Goal: Task Accomplishment & Management: Complete application form

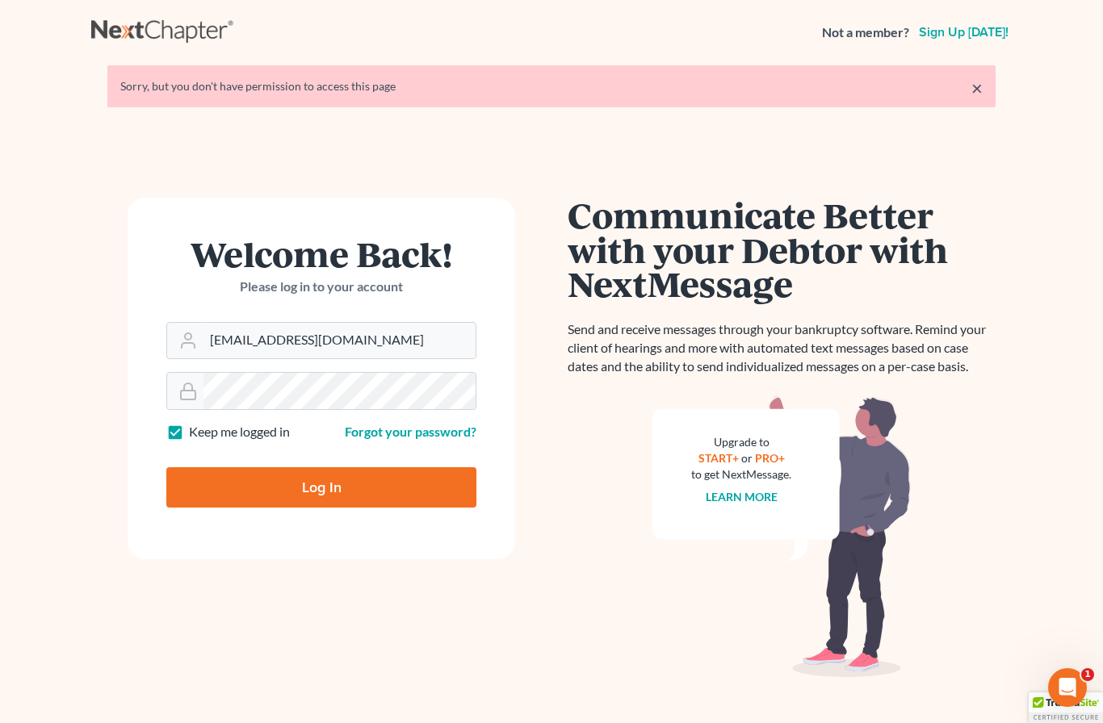
type input "[EMAIL_ADDRESS][DOMAIN_NAME]"
click at [321, 487] on input "Log In" at bounding box center [321, 487] width 310 height 40
type input "Thinking..."
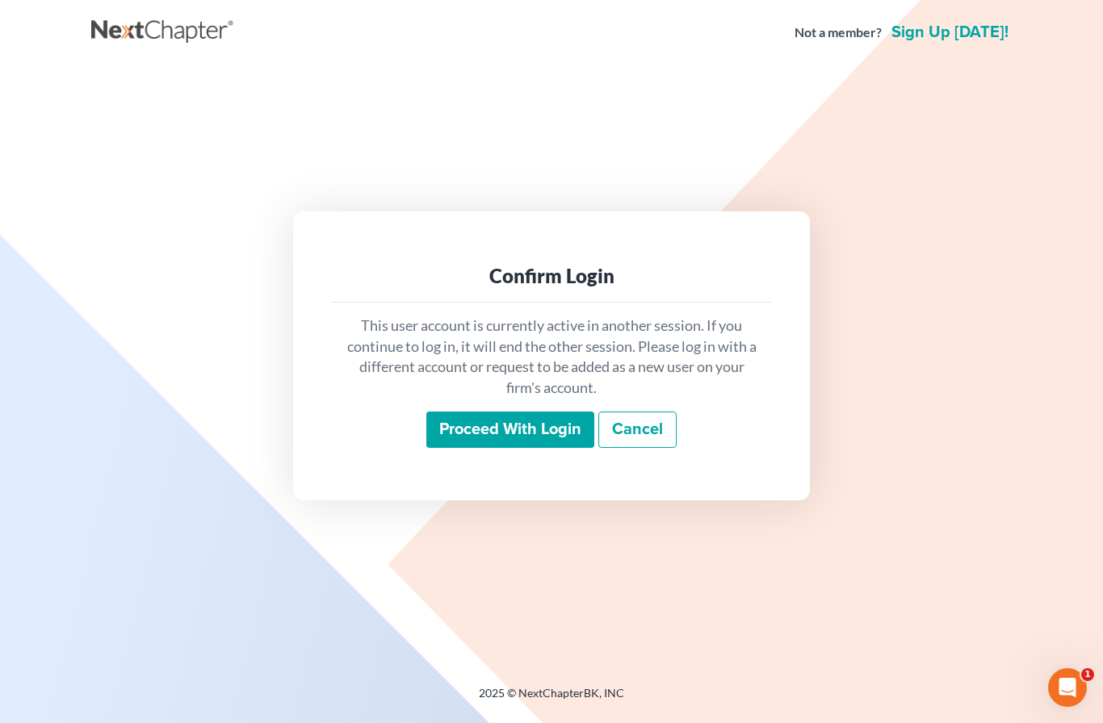
click at [524, 435] on div "This user account is currently active in another session. If you continue to lo…" at bounding box center [551, 382] width 439 height 159
click at [545, 449] on input "Proceed with login" at bounding box center [510, 430] width 168 height 37
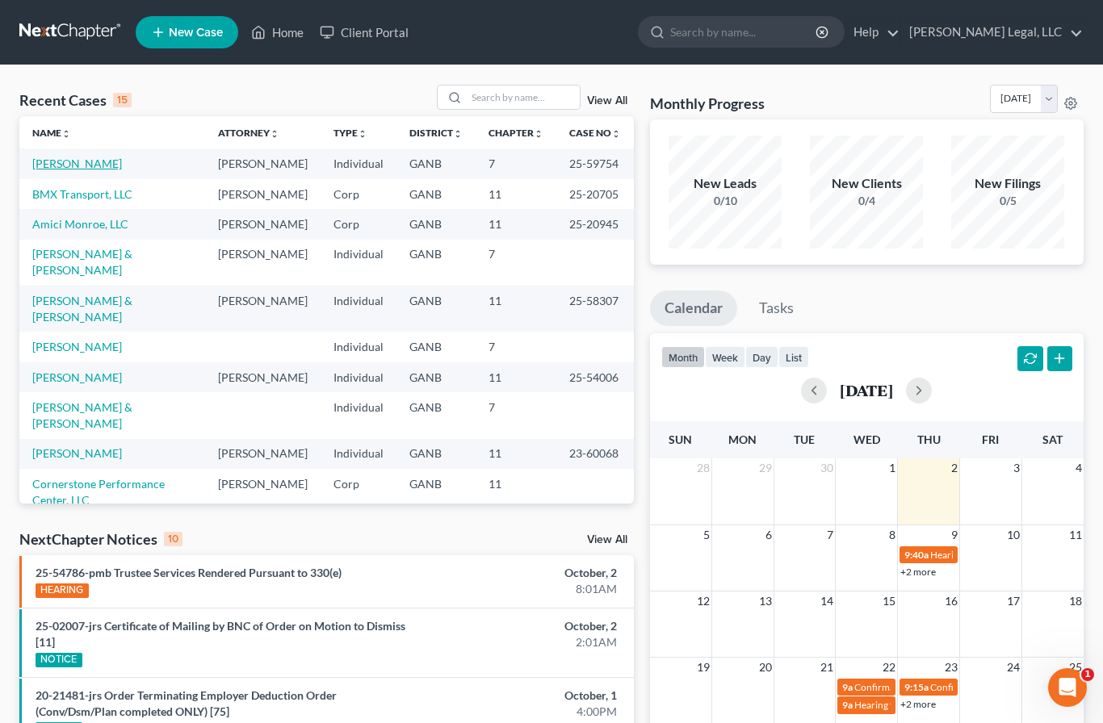
click at [75, 163] on link "Contreras, Adrian" at bounding box center [77, 164] width 90 height 14
click at [68, 169] on link "Contreras, Adrian" at bounding box center [77, 164] width 90 height 14
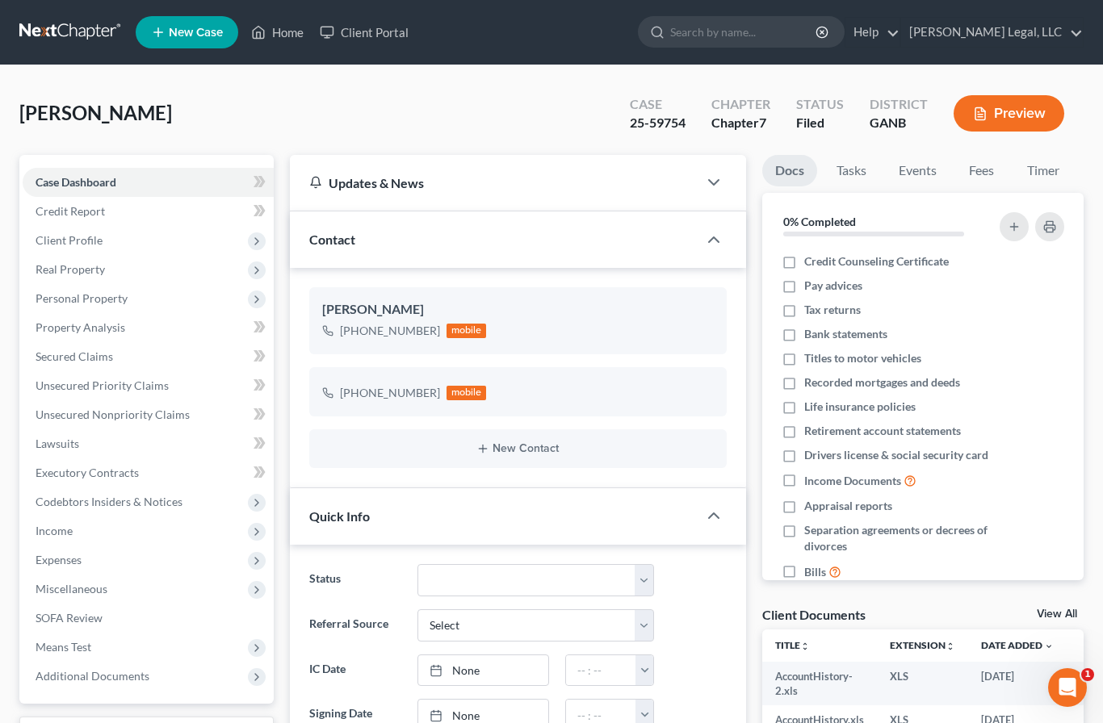
scroll to position [278, 0]
click at [72, 269] on span "Real Property" at bounding box center [70, 269] width 69 height 14
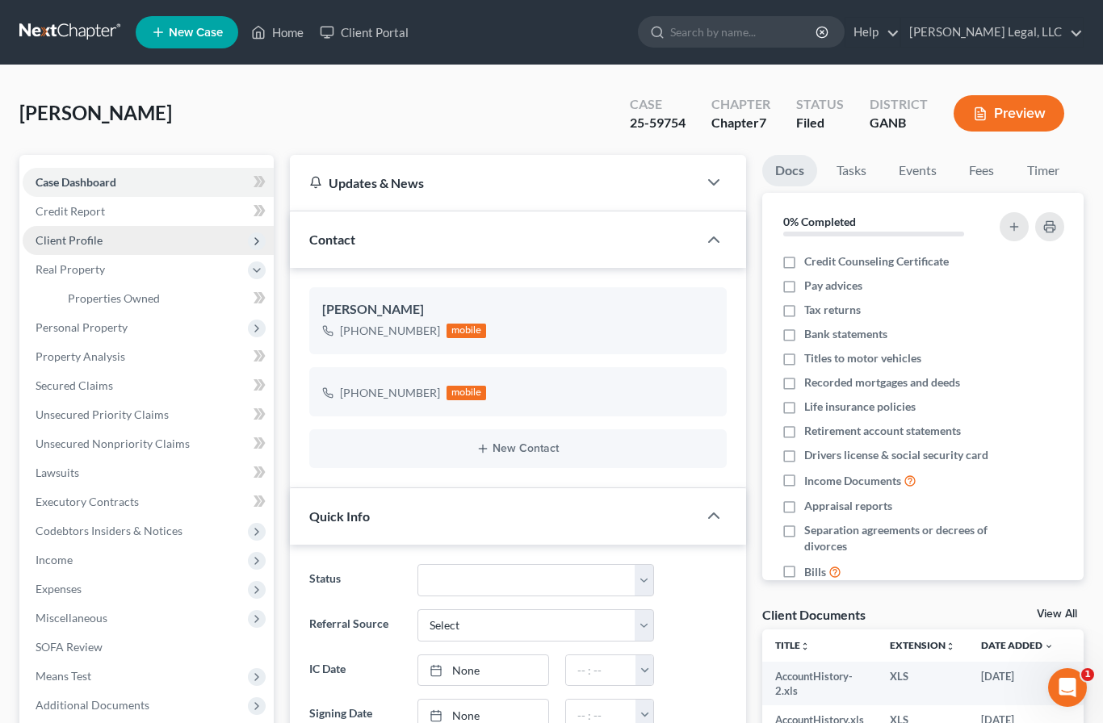
click at [68, 238] on span "Client Profile" at bounding box center [69, 240] width 67 height 14
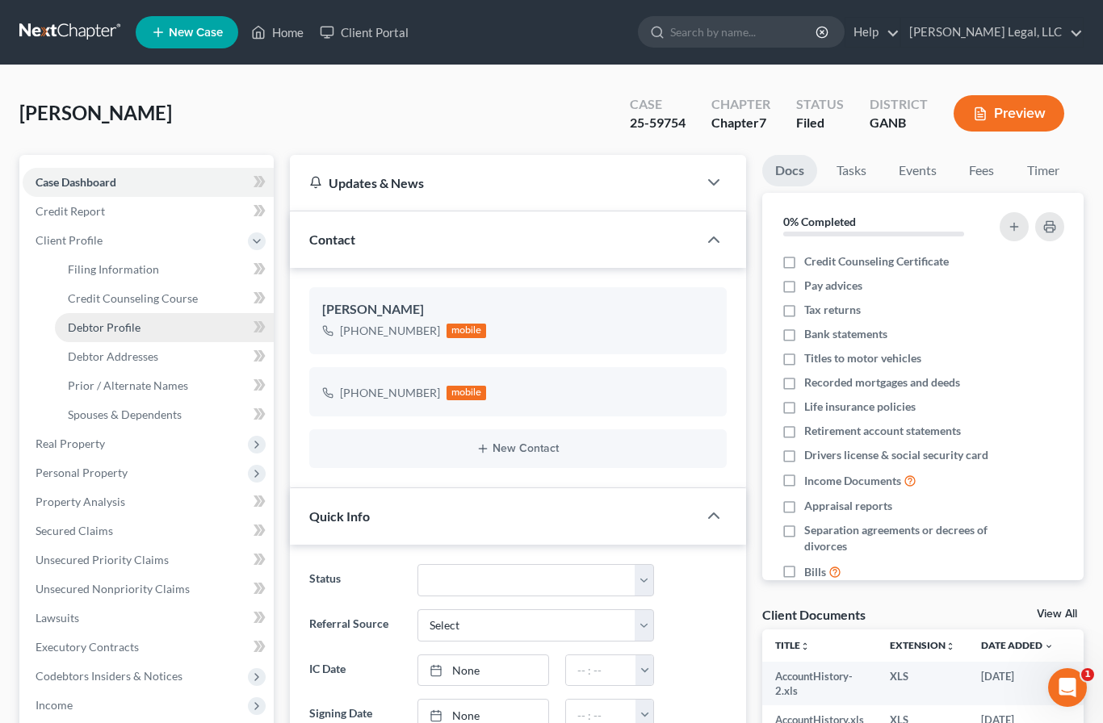
click at [99, 329] on span "Debtor Profile" at bounding box center [104, 327] width 73 height 14
select select "1"
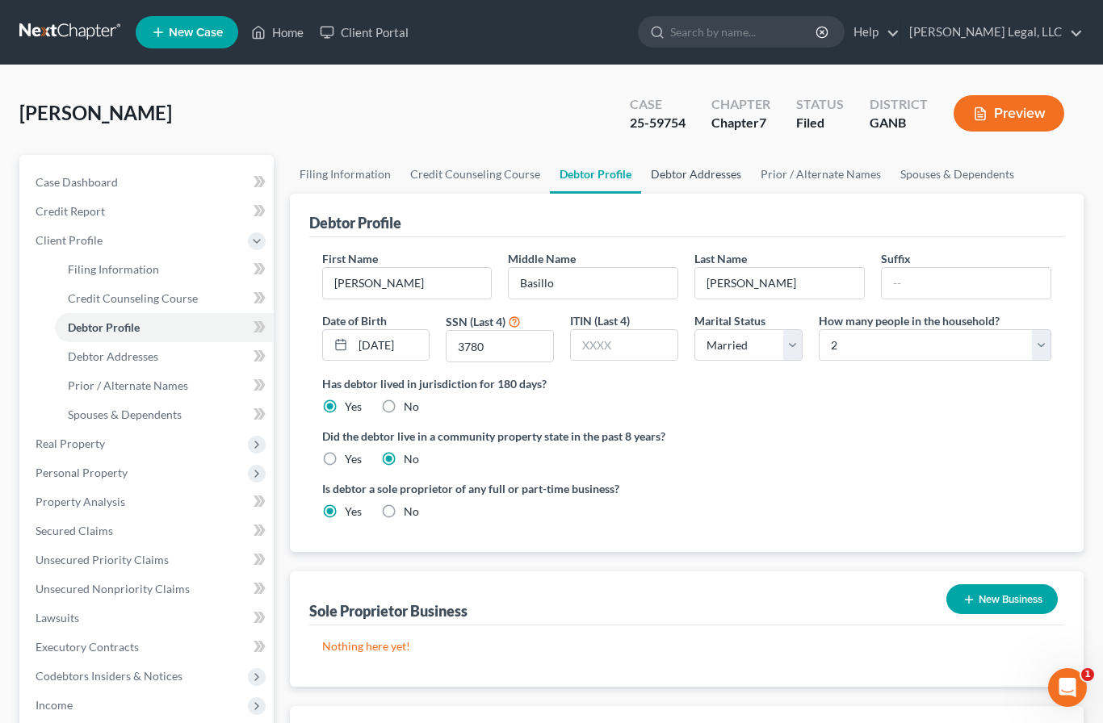
click at [697, 178] on link "Debtor Addresses" at bounding box center [696, 174] width 110 height 39
